Goal: Feedback & Contribution: Contribute content

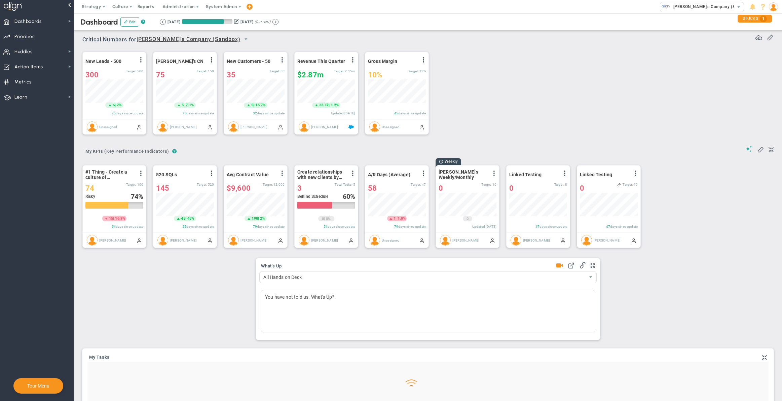
click at [221, 7] on span "System Admin" at bounding box center [221, 6] width 31 height 5
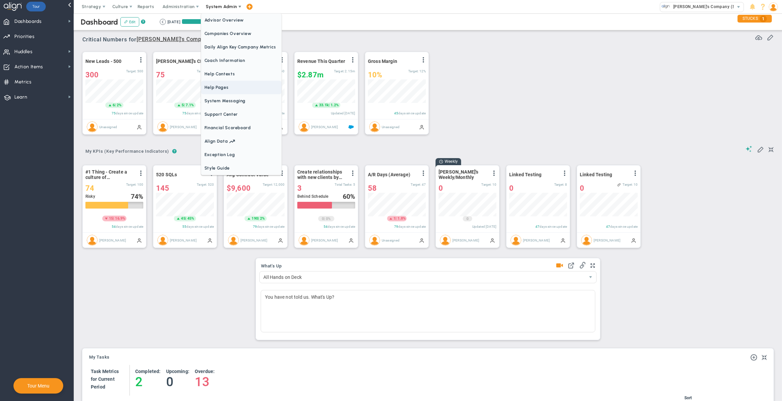
click at [227, 87] on span "Help Pages" at bounding box center [241, 87] width 80 height 13
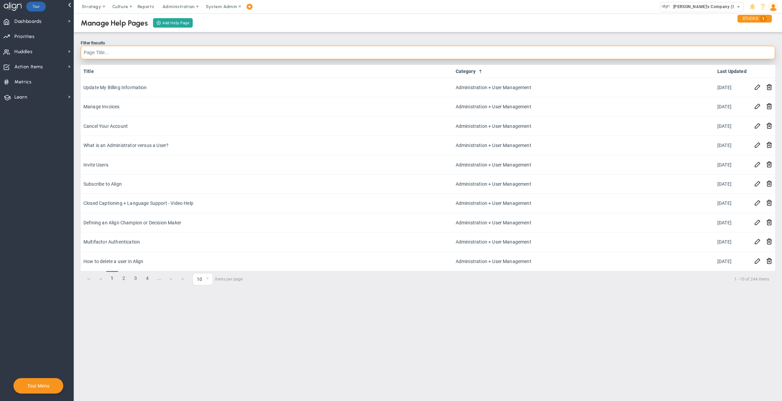
click at [203, 52] on input "text" at bounding box center [428, 52] width 694 height 13
type input "coach"
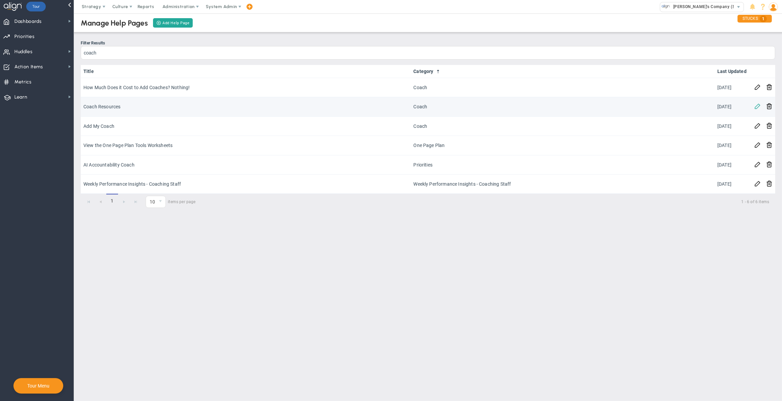
click at [759, 105] on span at bounding box center [757, 106] width 6 height 6
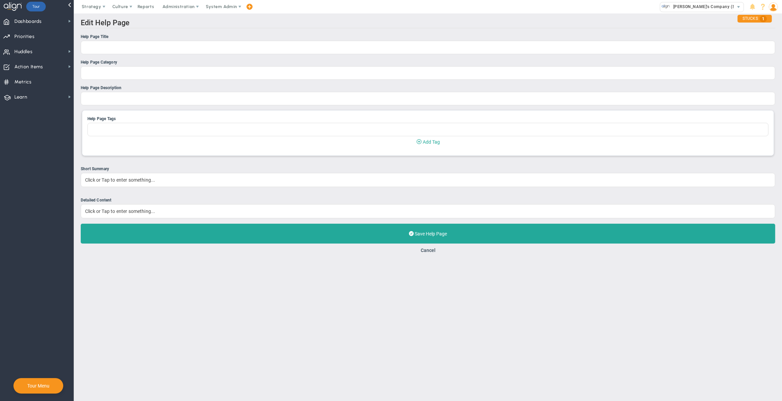
type input "Coach Resources"
type input "Coach"
type input "Upload and Edit your Coach Resources tab"
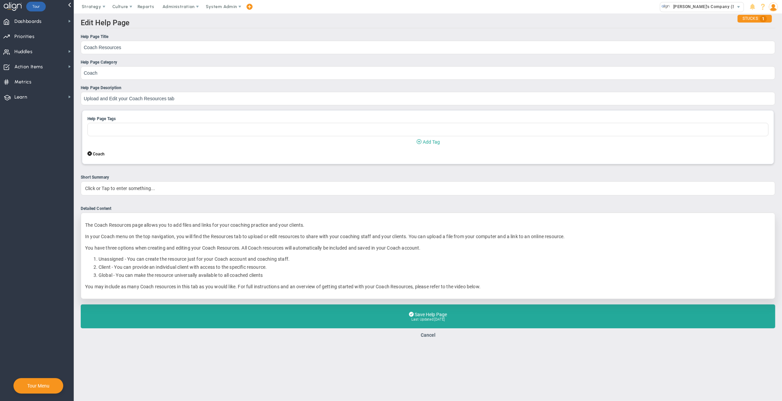
click at [529, 292] on div "The Coach Resources page allows you to add files and links for your coaching pr…" at bounding box center [428, 255] width 694 height 86
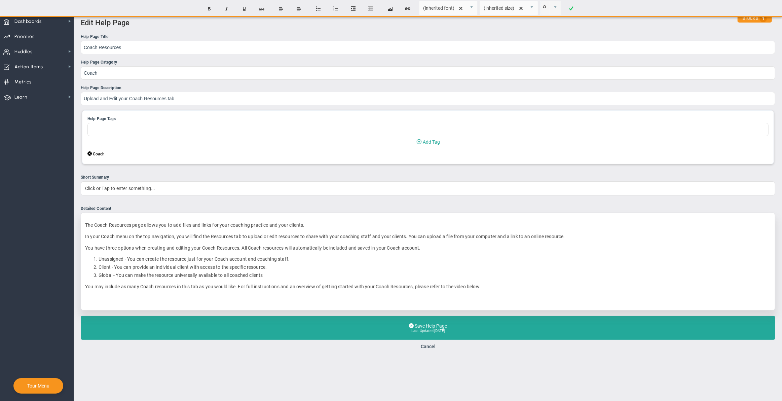
paste div
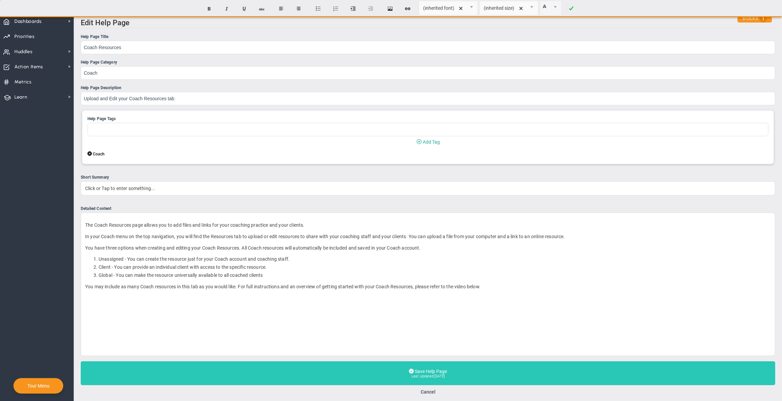
click at [315, 373] on button "Save Help Page Last Updated: [DATE]" at bounding box center [428, 373] width 694 height 24
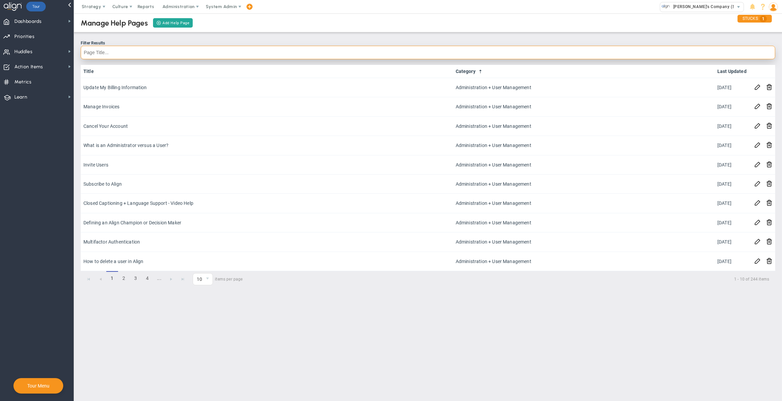
click at [219, 51] on input "text" at bounding box center [428, 52] width 694 height 13
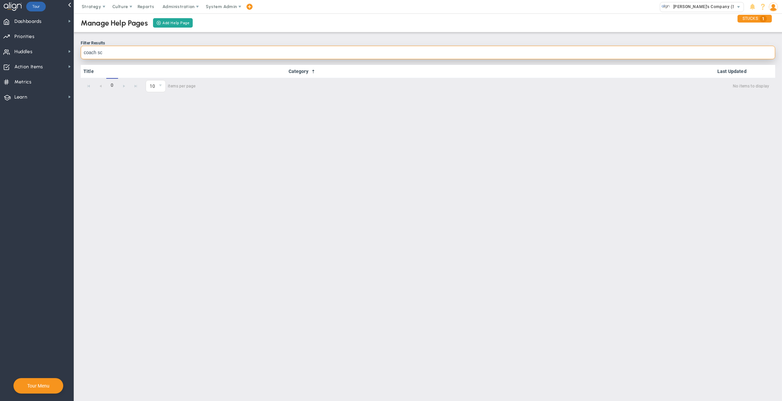
click at [146, 57] on input "coach sc" at bounding box center [428, 52] width 694 height 13
type input "she"
click at [145, 56] on input "she" at bounding box center [428, 52] width 694 height 13
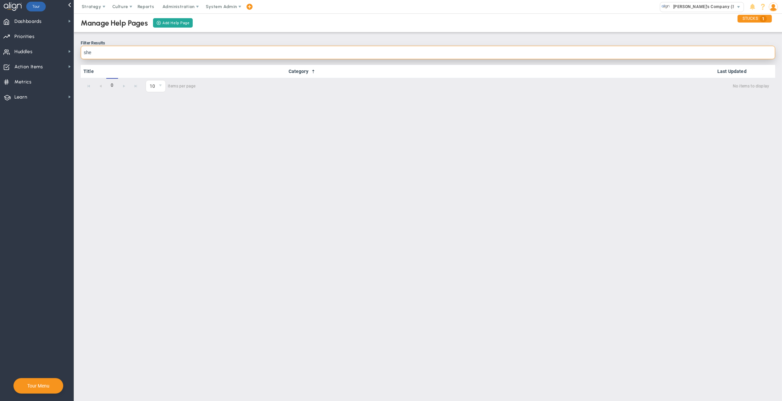
click at [145, 56] on input "she" at bounding box center [428, 52] width 694 height 13
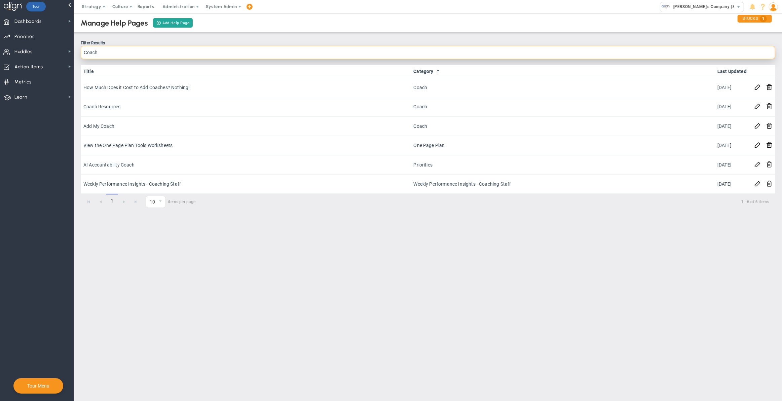
click at [202, 48] on input "Coach" at bounding box center [428, 52] width 694 height 13
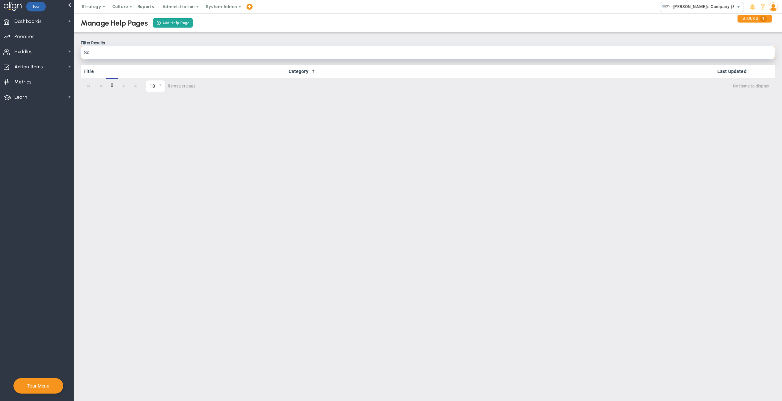
type input "S"
type input "Meeting"
click at [234, 49] on input "Meeting" at bounding box center [428, 52] width 694 height 13
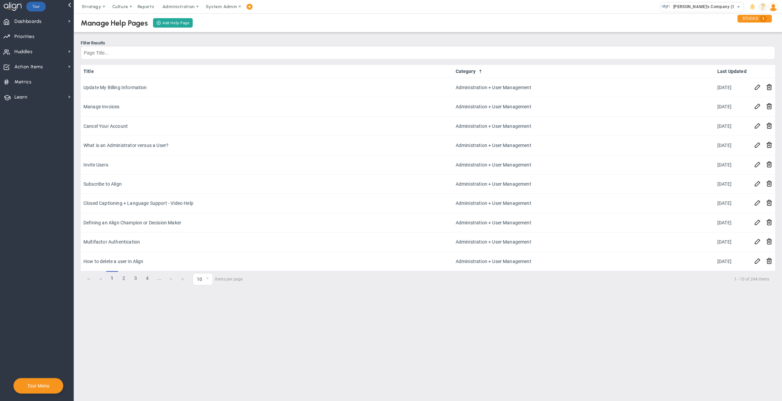
click at [764, 9] on span at bounding box center [762, 6] width 9 height 9
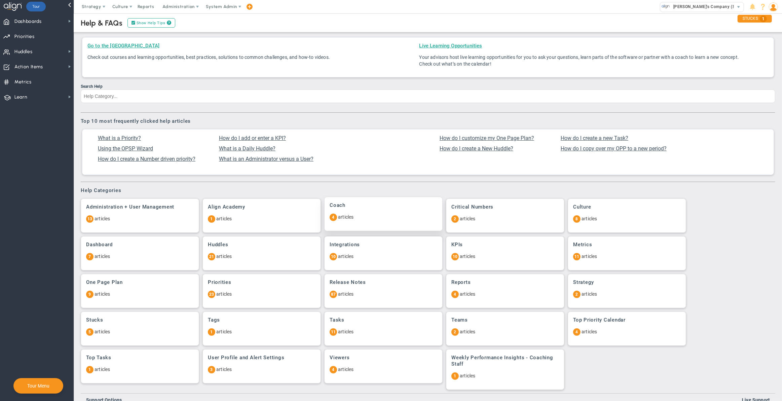
click at [397, 210] on div "Coach 4 articles" at bounding box center [383, 214] width 118 height 34
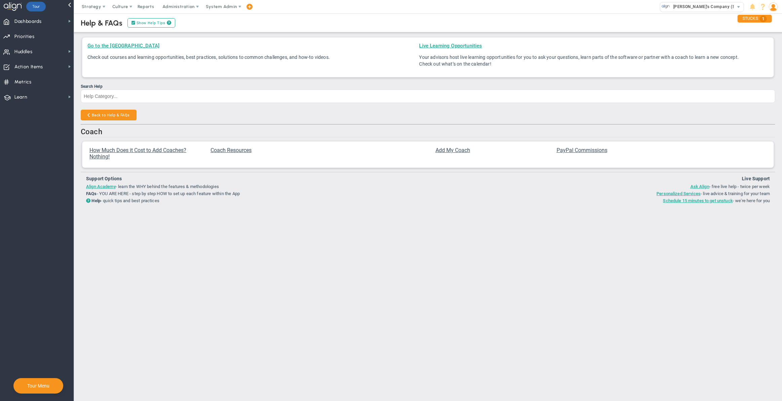
click at [340, 138] on div "Coach How Much Does it Cost to Add Coaches? Nothing! Coach Resources Add My Coa…" at bounding box center [428, 146] width 694 height 44
click at [117, 112] on button "Back to Help & FAQs" at bounding box center [109, 115] width 56 height 11
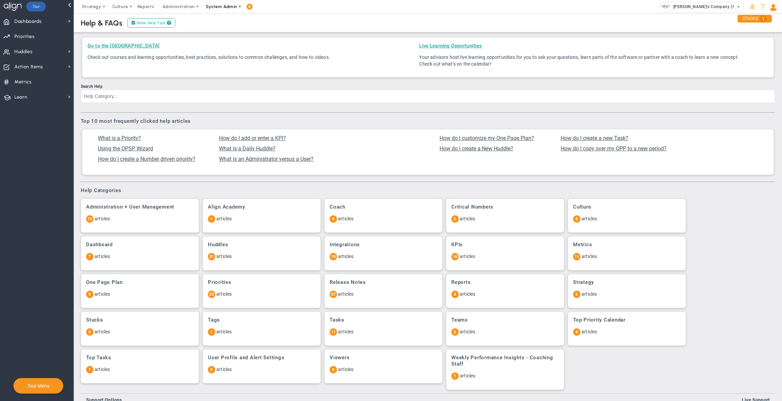
click at [216, 12] on span "System Admin" at bounding box center [222, 6] width 42 height 13
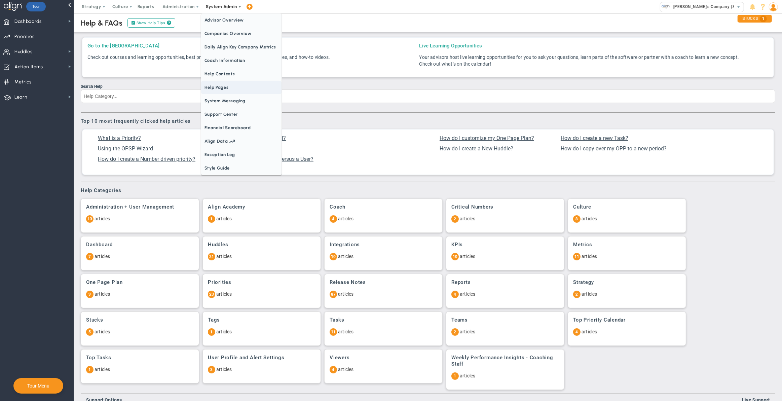
click at [232, 87] on span "Help Pages" at bounding box center [241, 87] width 80 height 13
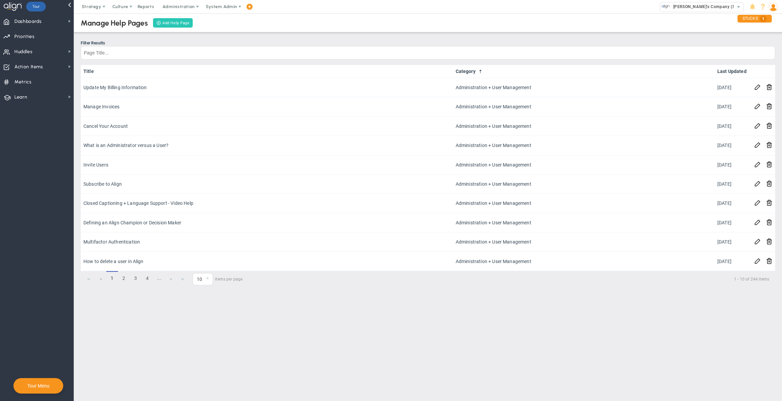
click at [175, 23] on button "Add Help Page" at bounding box center [173, 22] width 40 height 9
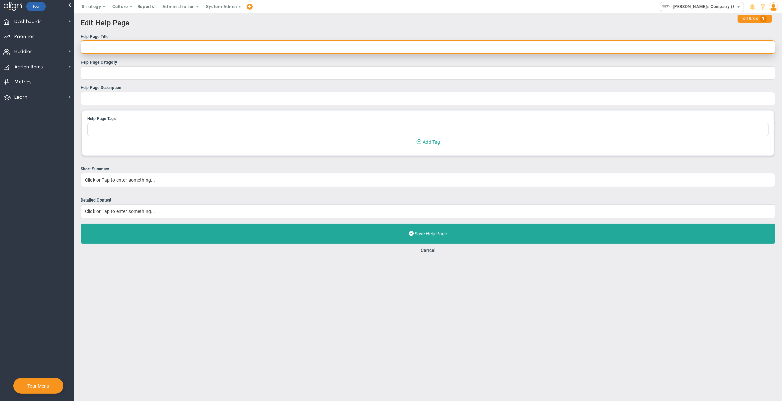
click at [162, 42] on input "Help Page Title" at bounding box center [428, 46] width 694 height 13
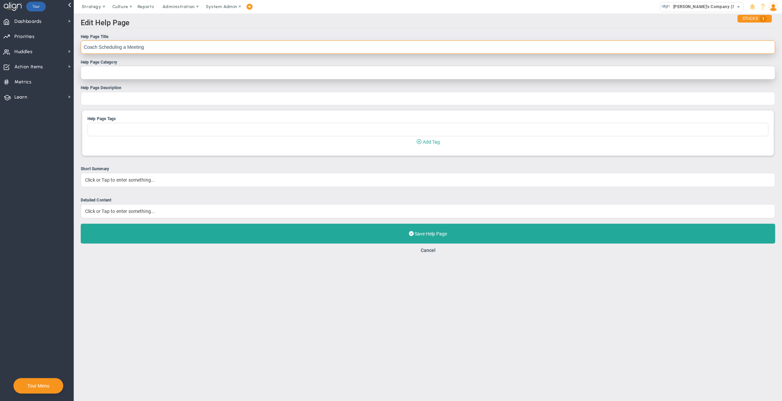
type input "Coach Scheduling a Meeting"
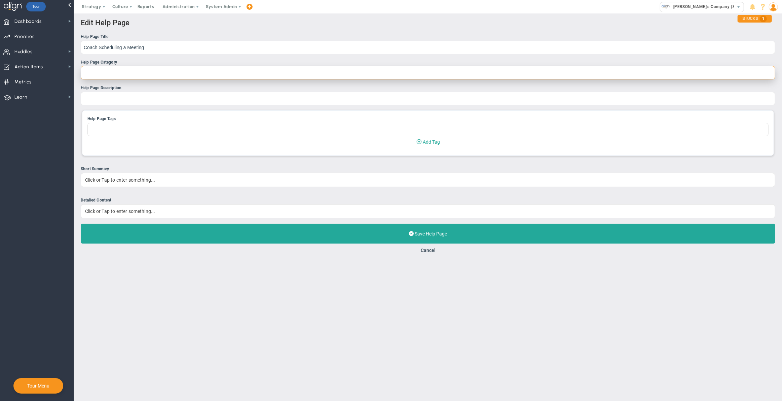
click at [130, 75] on input "Help Page Category" at bounding box center [428, 72] width 694 height 13
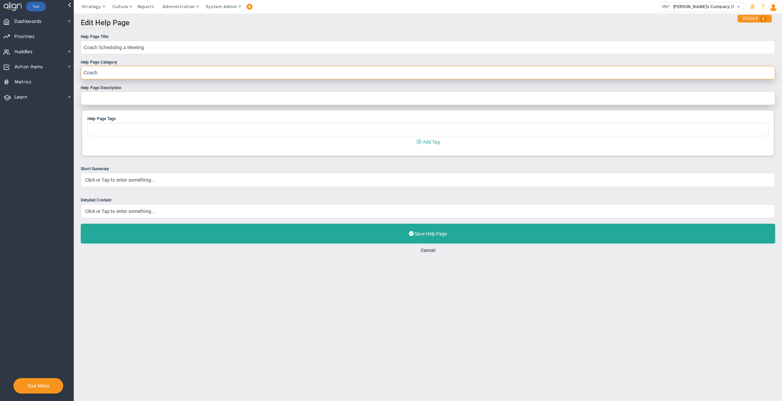
type input "Coach"
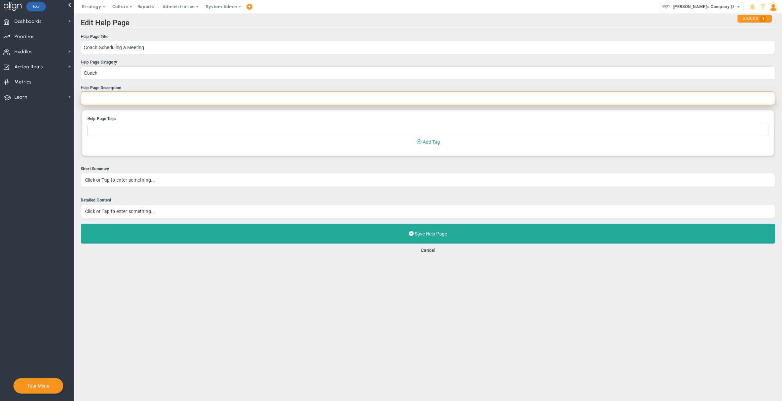
click at [139, 96] on input "Help Page Description" at bounding box center [428, 97] width 694 height 13
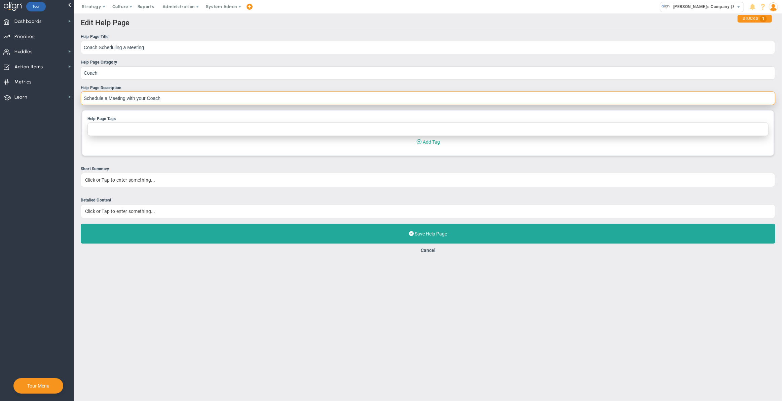
type input "Schedule a Meeting with your Coach"
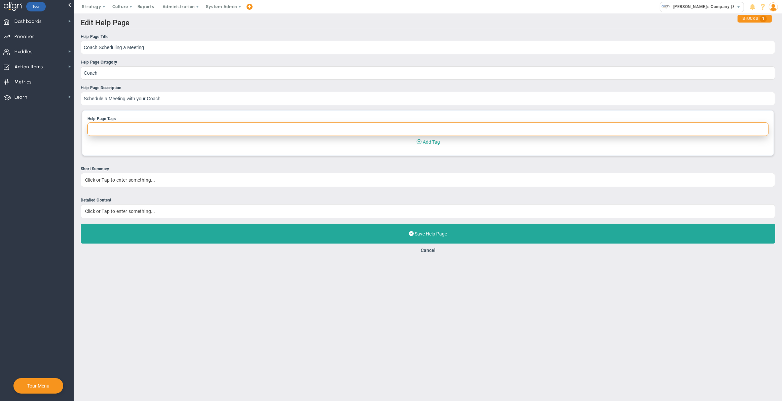
click at [138, 129] on input "Help Page Tags" at bounding box center [427, 128] width 681 height 13
type input "Coach"
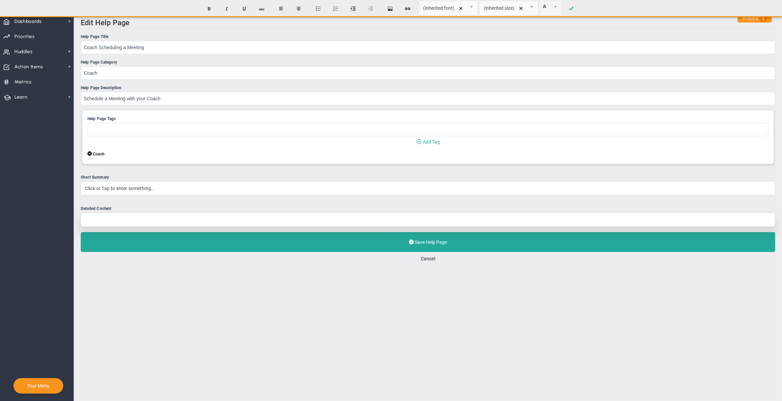
click at [143, 221] on div at bounding box center [428, 219] width 694 height 14
paste div
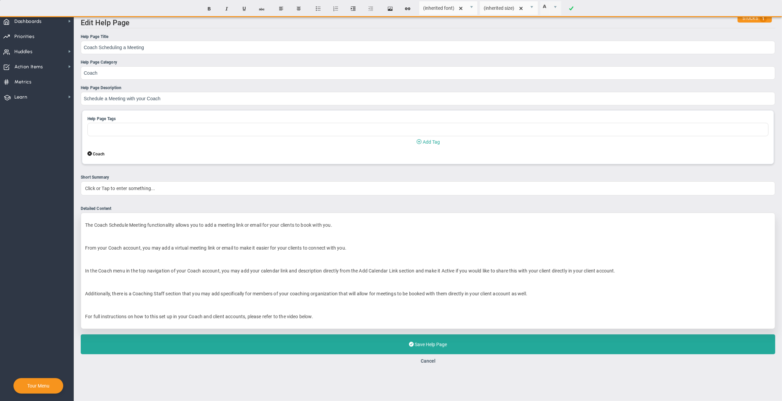
click at [126, 236] on p "﻿" at bounding box center [427, 236] width 685 height 7
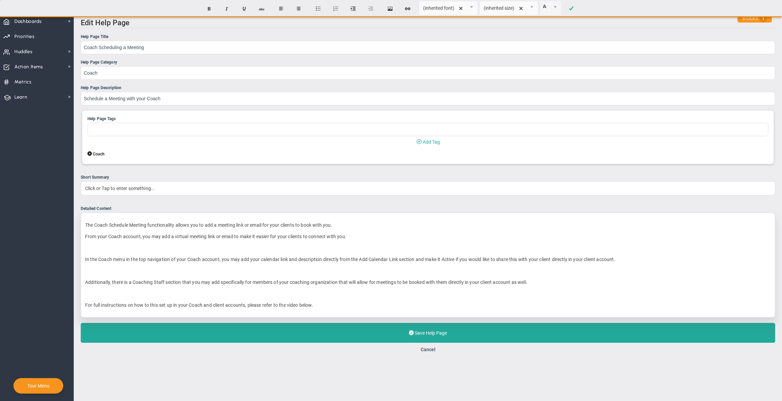
click at [120, 247] on p "﻿" at bounding box center [427, 247] width 685 height 7
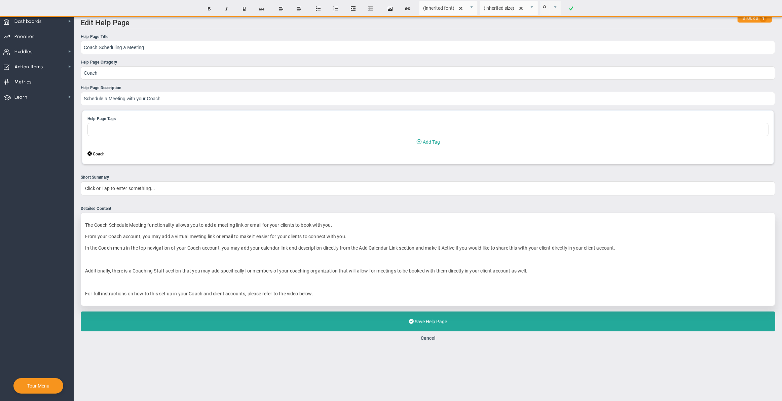
click at [120, 261] on p "﻿" at bounding box center [427, 259] width 685 height 7
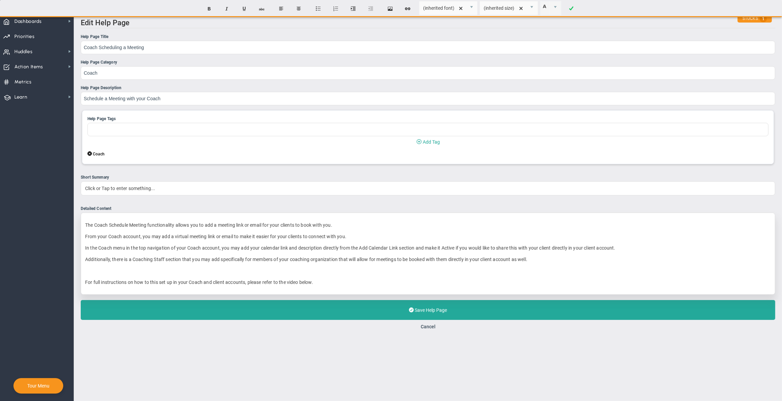
click at [134, 274] on p "﻿" at bounding box center [427, 270] width 685 height 7
click at [362, 283] on p "For full instructions on how to this set up in your Coach and client accounts, …" at bounding box center [427, 282] width 685 height 7
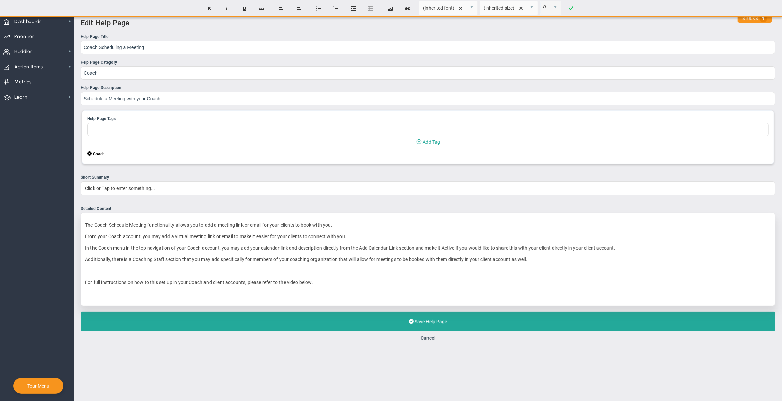
click at [347, 292] on p "﻿" at bounding box center [427, 293] width 685 height 7
click at [188, 304] on div "The Coach Schedule Meeting functionality allows you to add a meeting link or em…" at bounding box center [428, 258] width 694 height 93
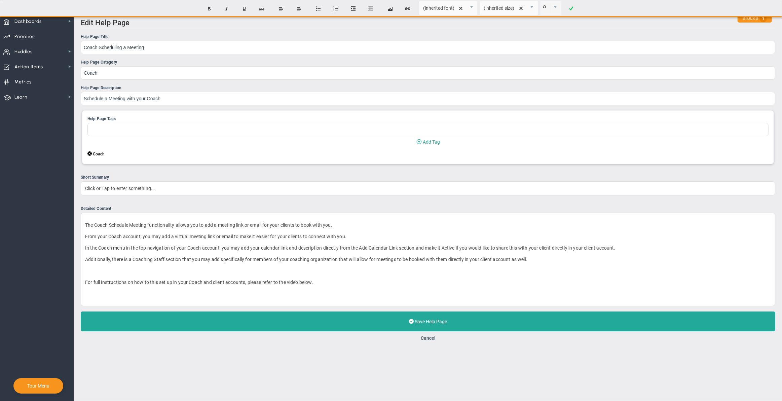
click at [276, 312] on div "Help Page Title Coach Scheduling a Meeting Help Page Category Coach Help Page D…" at bounding box center [428, 187] width 694 height 307
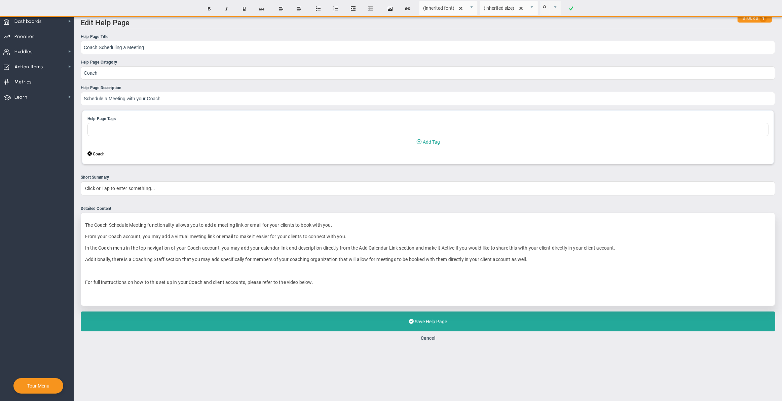
click at [250, 297] on p "﻿" at bounding box center [427, 293] width 685 height 7
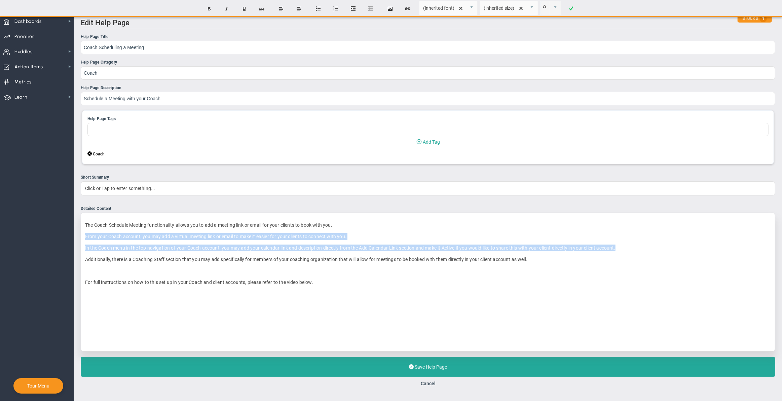
drag, startPoint x: 665, startPoint y: 249, endPoint x: 82, endPoint y: 236, distance: 582.4
click at [82, 236] on div "The Coach Schedule Meeting functionality allows you to add a meeting link or em…" at bounding box center [428, 281] width 694 height 139
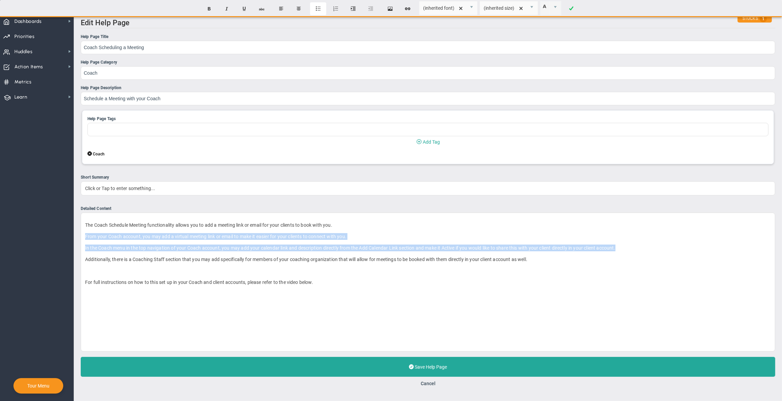
click at [316, 8] on button "Insert unordered list" at bounding box center [318, 8] width 16 height 13
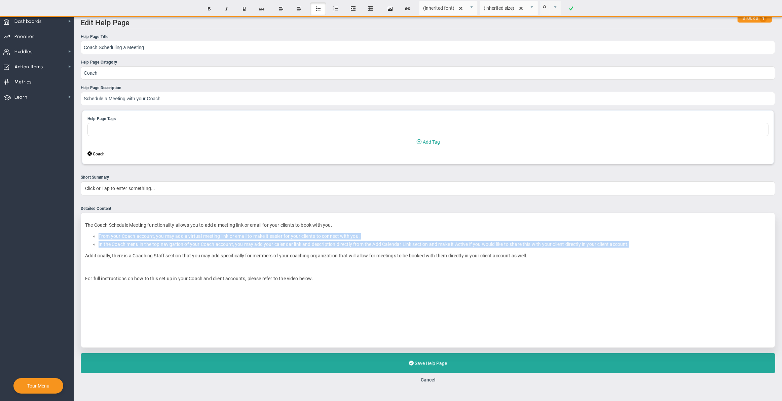
click at [254, 233] on div "The Coach Schedule Meeting functionality allows you to add a meeting link or em…" at bounding box center [428, 279] width 694 height 135
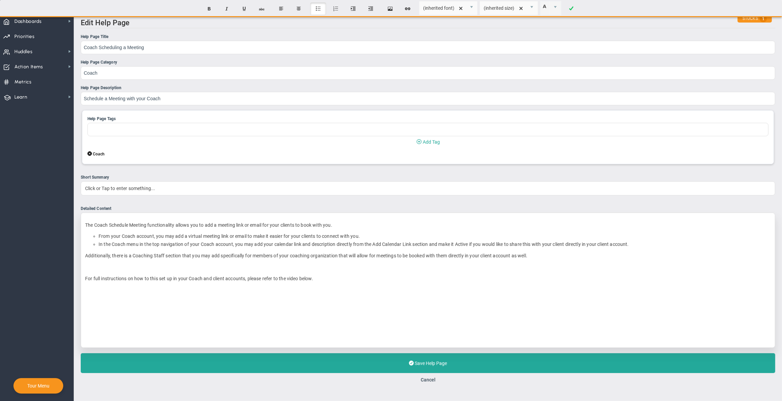
click at [336, 258] on p "Additionally, there is a Coaching Staff section that you may add specifically f…" at bounding box center [427, 255] width 685 height 7
click at [420, 278] on p "For full instructions on how to this set up in your Coach and client accounts, …" at bounding box center [427, 278] width 685 height 7
click at [364, 257] on p "Additionally, there is a Coaching Staff section that you may add specifically f…" at bounding box center [427, 255] width 685 height 7
click at [444, 283] on div "The Coach Schedule Meeting functionality allows you to add a meeting link or em…" at bounding box center [428, 279] width 694 height 135
click at [103, 259] on p "Additionally, there is a Coaching Staff section that you may add specifically f…" at bounding box center [427, 255] width 685 height 7
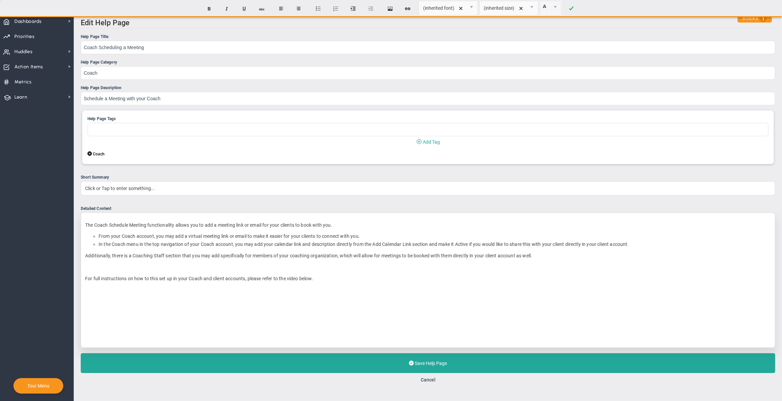
click at [463, 306] on p "﻿" at bounding box center [427, 312] width 685 height 52
click at [416, 303] on p "﻿" at bounding box center [427, 312] width 685 height 52
click at [370, 288] on p "﻿" at bounding box center [427, 312] width 685 height 52
click at [341, 276] on div "The Coach Schedule Meeting functionality allows you to add a meeting link or em…" at bounding box center [428, 279] width 694 height 135
click at [445, 270] on p "﻿" at bounding box center [427, 267] width 685 height 7
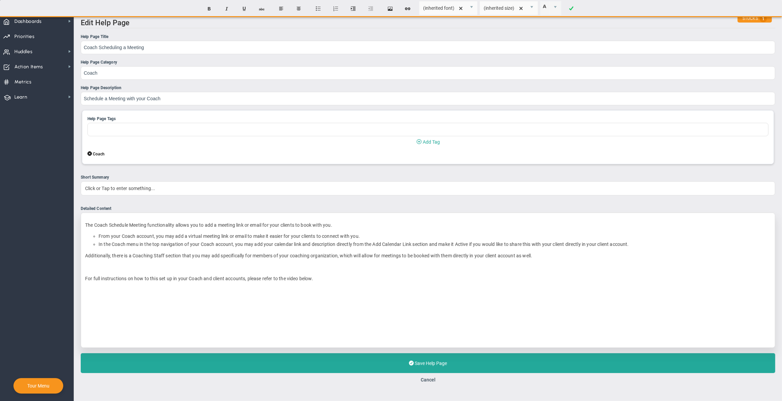
click at [590, 257] on p "Additionally, there is a Coaching Staff section that you may add specifically f…" at bounding box center [427, 255] width 685 height 7
click at [158, 279] on p "For full instructions on how to this set up in your Coach and client accounts, …" at bounding box center [427, 278] width 685 height 7
click at [245, 297] on p "﻿" at bounding box center [427, 312] width 685 height 52
click at [281, 280] on p "For full instructions on how to set this up in your Coach and client accounts, …" at bounding box center [427, 278] width 685 height 7
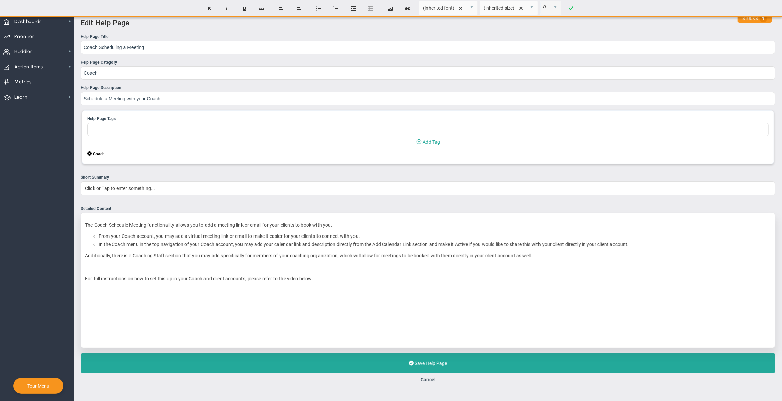
click at [336, 309] on p "﻿" at bounding box center [427, 312] width 685 height 52
click at [350, 280] on p "For full instructions on how to set this up in your Coach and client accounts, …" at bounding box center [427, 278] width 685 height 7
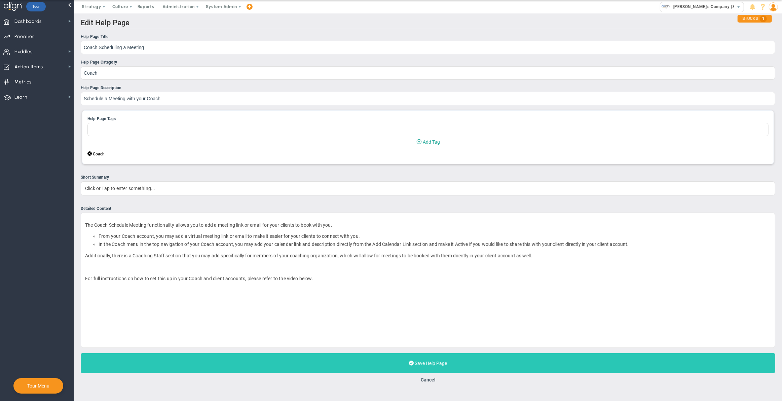
click at [364, 366] on button "Save Help Page Last Updated:" at bounding box center [428, 363] width 694 height 20
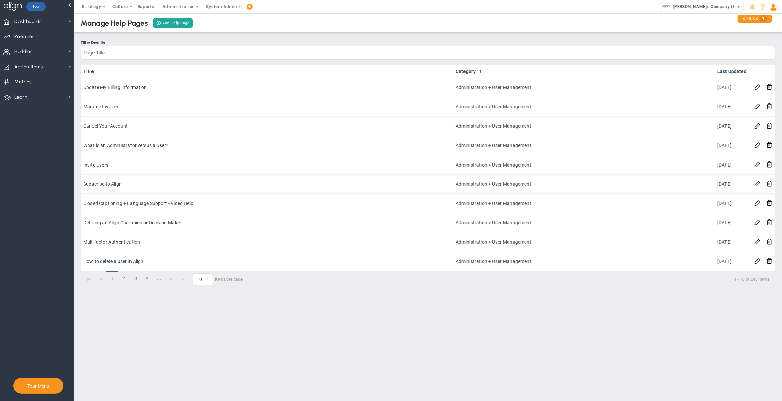
click at [303, 24] on div "Manage Help Pages Add Help Page" at bounding box center [427, 22] width 721 height 19
click at [761, 9] on span at bounding box center [762, 6] width 9 height 9
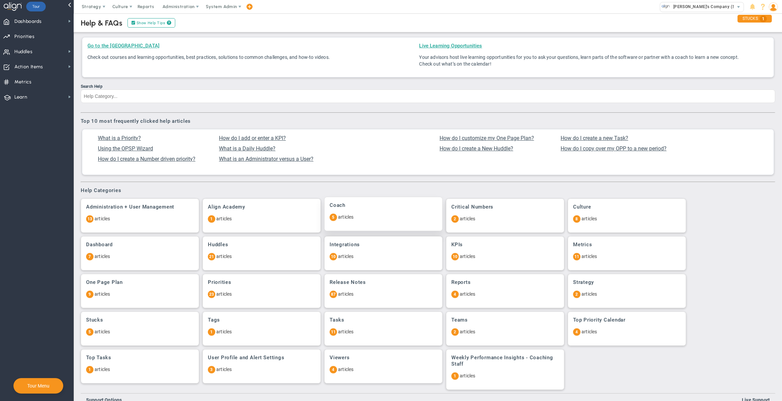
click at [342, 222] on div "Coach 5 articles" at bounding box center [383, 214] width 118 height 34
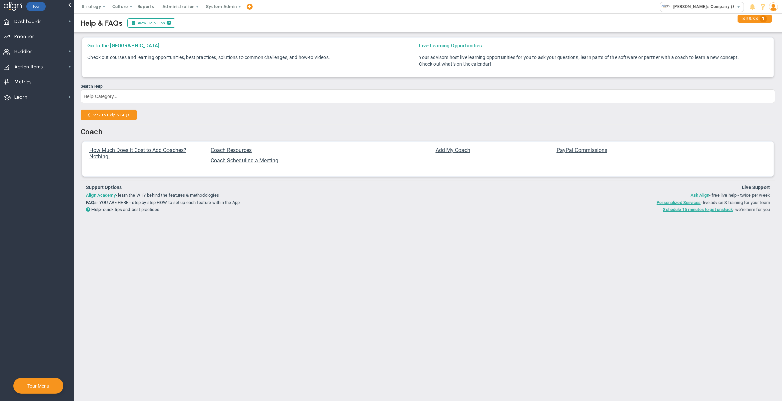
click at [315, 123] on div "Go to the [GEOGRAPHIC_DATA] Check out courses and learning opportunities, best …" at bounding box center [428, 125] width 694 height 176
click at [125, 112] on button "Back to Help & FAQs" at bounding box center [109, 115] width 56 height 11
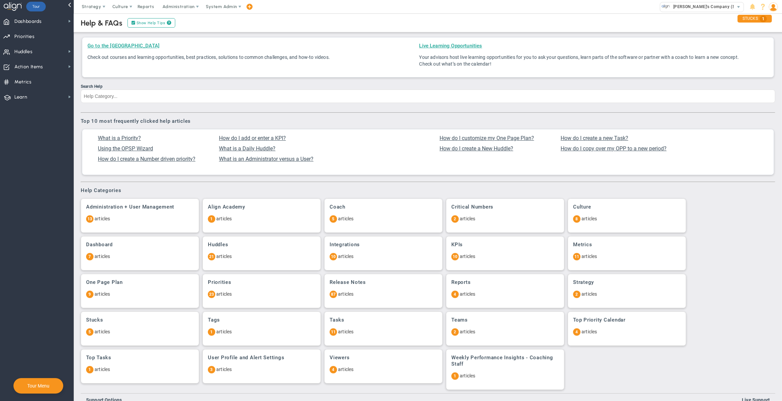
click at [303, 19] on div "Help & FAQs Show Help Tips ?" at bounding box center [427, 22] width 721 height 19
